Goal: Task Accomplishment & Management: Use online tool/utility

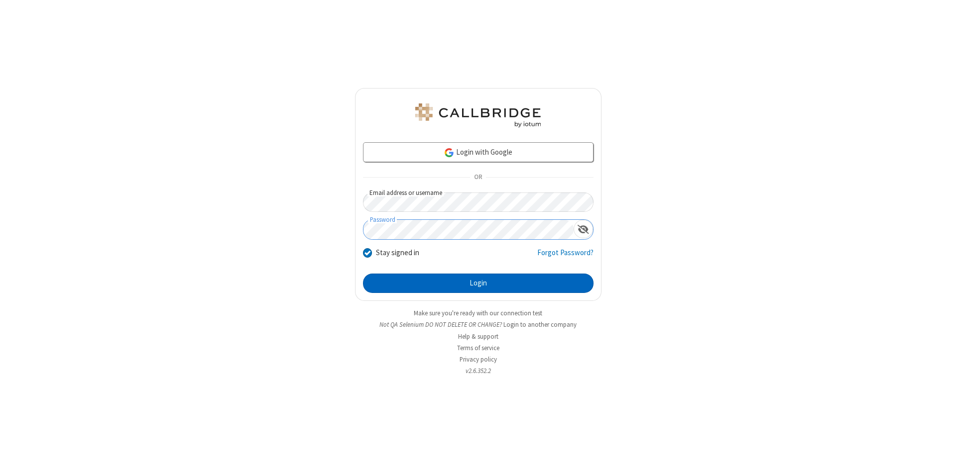
click at [478, 284] on button "Login" at bounding box center [478, 284] width 230 height 20
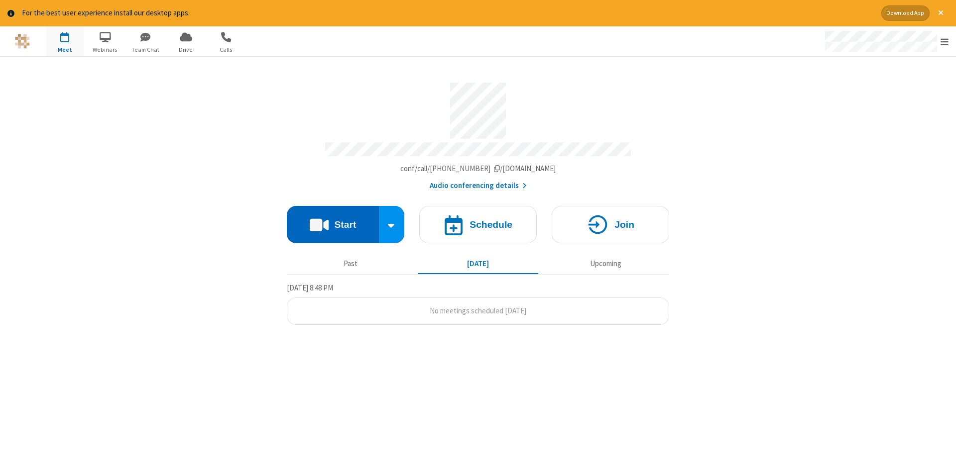
click at [333, 221] on button "Start" at bounding box center [333, 224] width 92 height 37
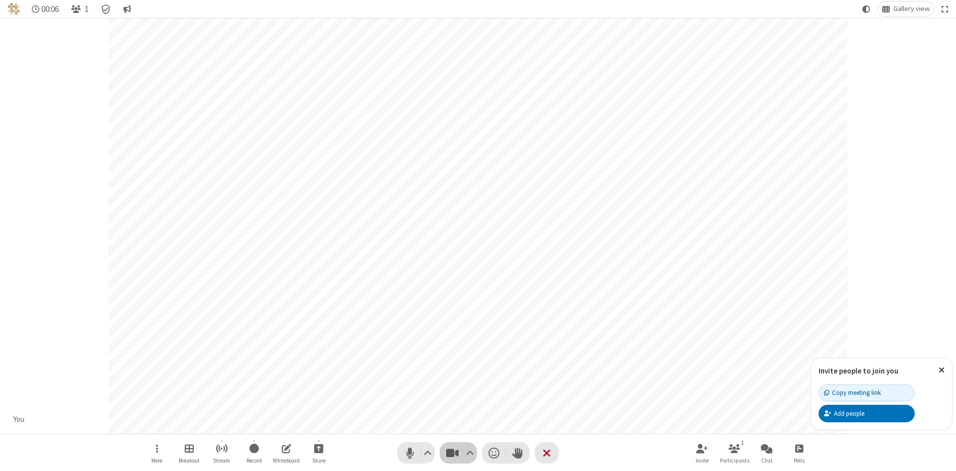
click at [452, 453] on span "Stop video (Alt+V)" at bounding box center [452, 453] width 15 height 14
click at [452, 453] on span "Start video (Alt+V)" at bounding box center [452, 453] width 15 height 14
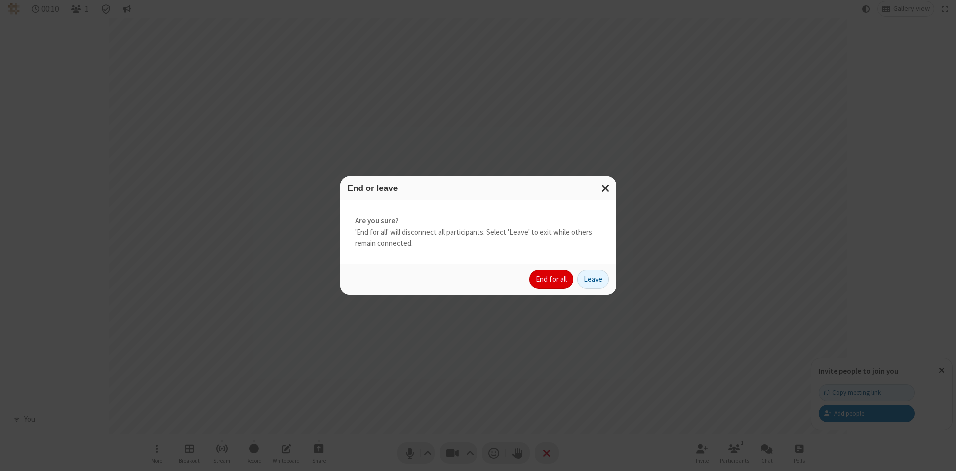
click at [552, 279] on button "End for all" at bounding box center [551, 280] width 44 height 20
